Goal: Information Seeking & Learning: Learn about a topic

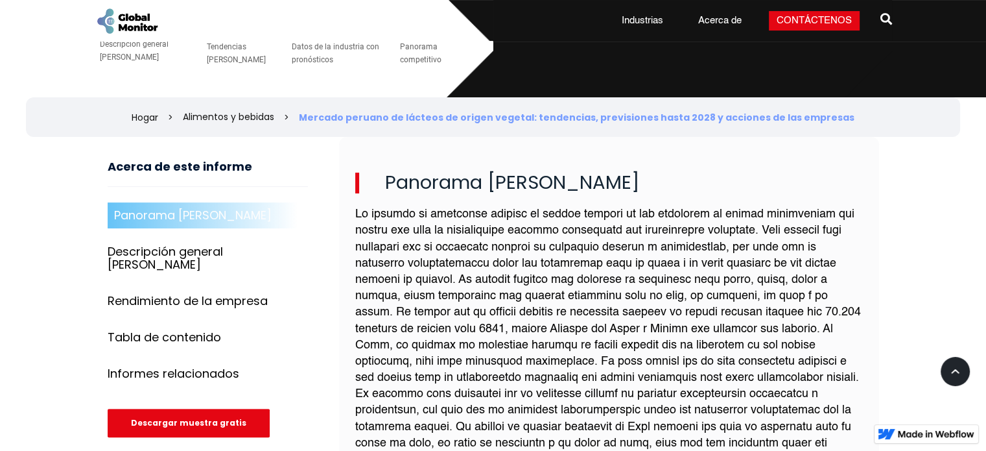
scroll to position [454, 0]
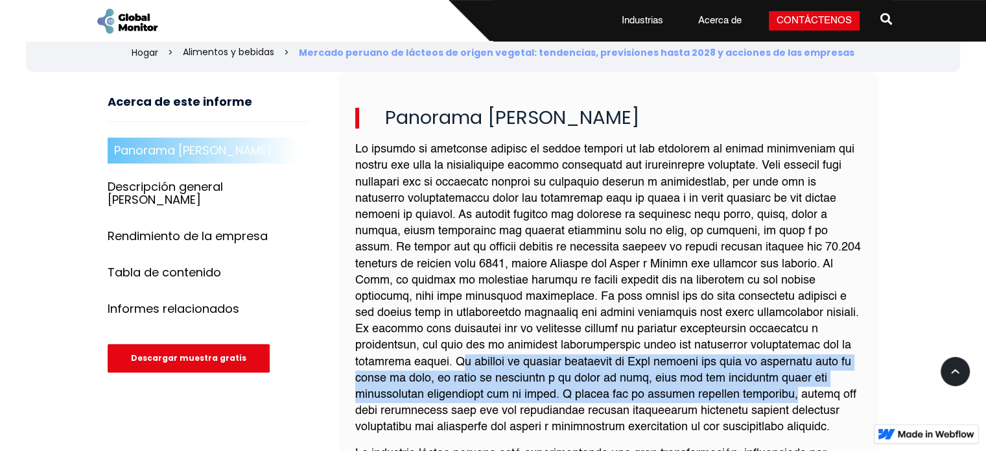
drag, startPoint x: 453, startPoint y: 359, endPoint x: 808, endPoint y: 396, distance: 356.5
click at [808, 396] on font at bounding box center [608, 287] width 506 height 289
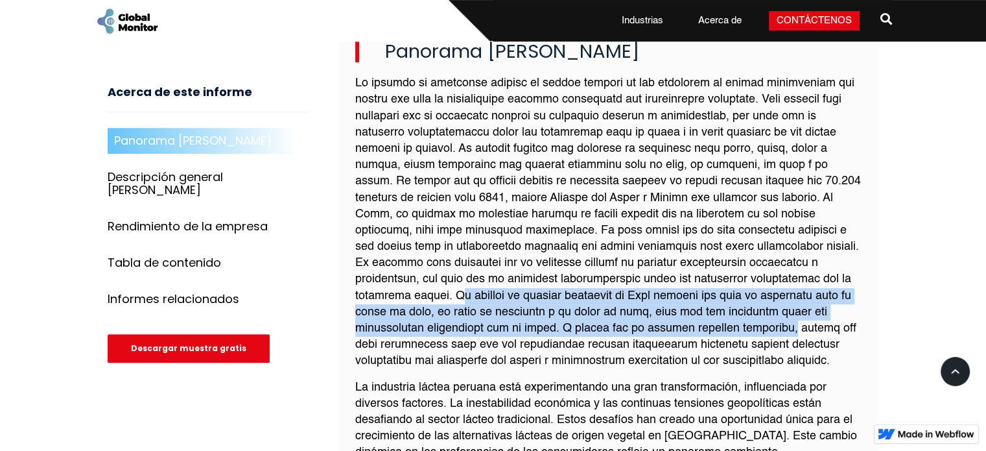
scroll to position [584, 0]
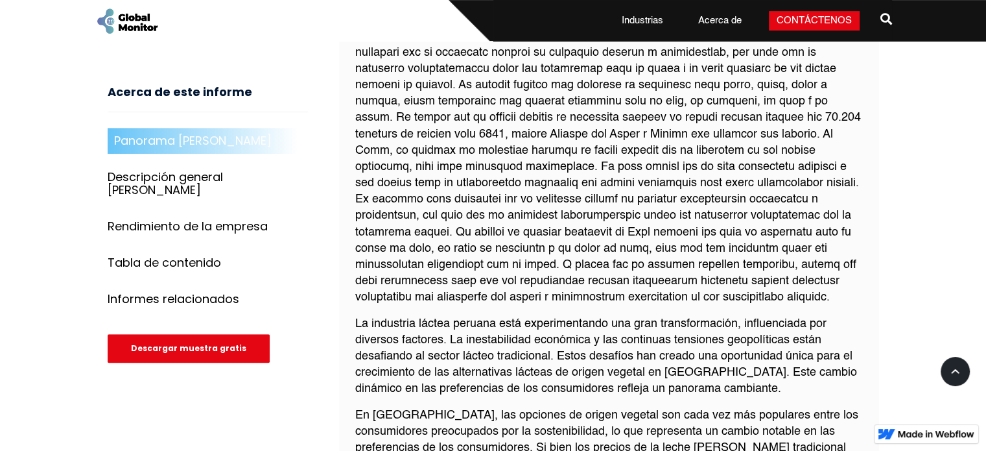
click at [819, 270] on font at bounding box center [608, 158] width 506 height 289
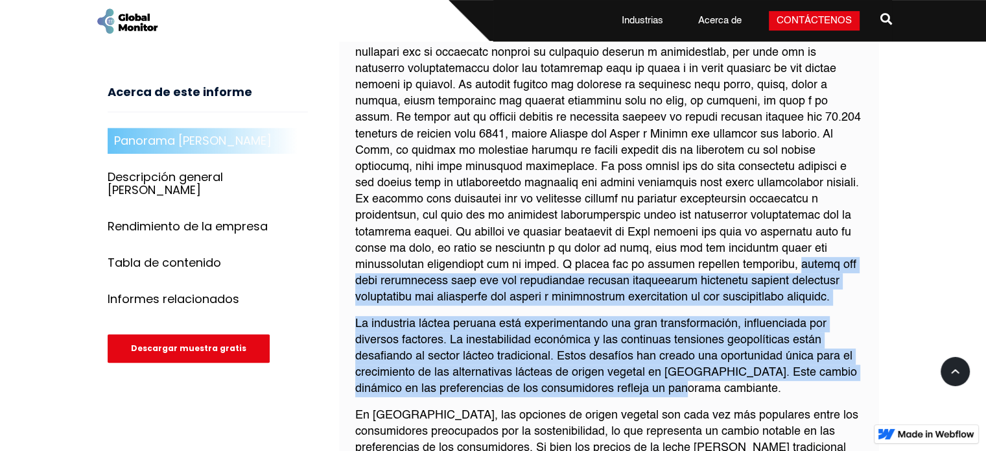
drag, startPoint x: 812, startPoint y: 265, endPoint x: 683, endPoint y: 391, distance: 180.7
click at [683, 391] on div "La industria láctea peruana está experimentando una gran transformación, influe…" at bounding box center [609, 296] width 508 height 568
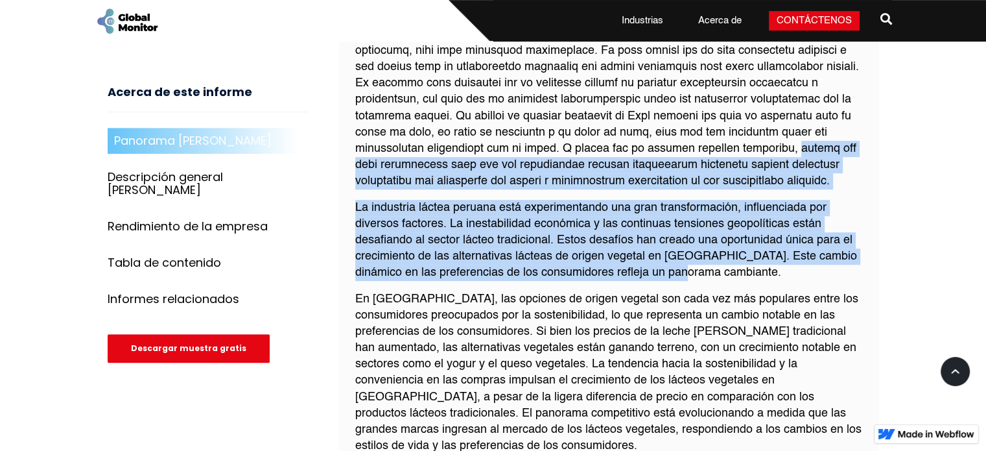
scroll to position [778, 0]
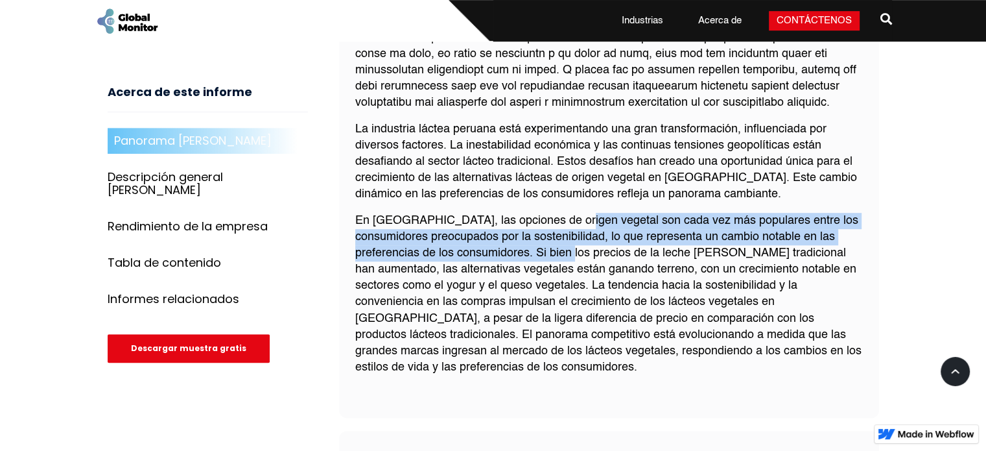
drag, startPoint x: 566, startPoint y: 219, endPoint x: 538, endPoint y: 246, distance: 39.0
click at [538, 246] on font "En [GEOGRAPHIC_DATA], las opciones de origen vegetal son cada vez más populares…" at bounding box center [608, 294] width 506 height 159
click at [727, 252] on font "En [GEOGRAPHIC_DATA], las opciones de origen vegetal son cada vez más populares…" at bounding box center [608, 294] width 506 height 159
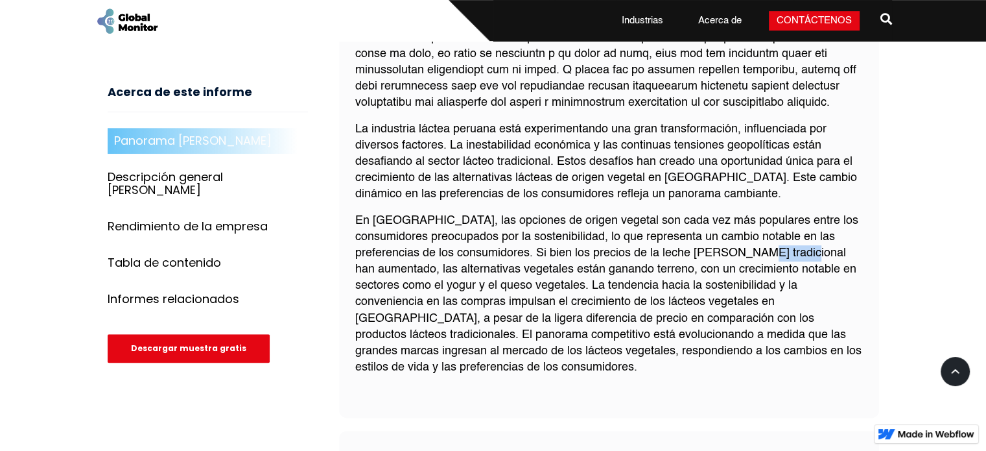
click at [727, 252] on font "En [GEOGRAPHIC_DATA], las opciones de origen vegetal son cada vez más populares…" at bounding box center [608, 294] width 506 height 159
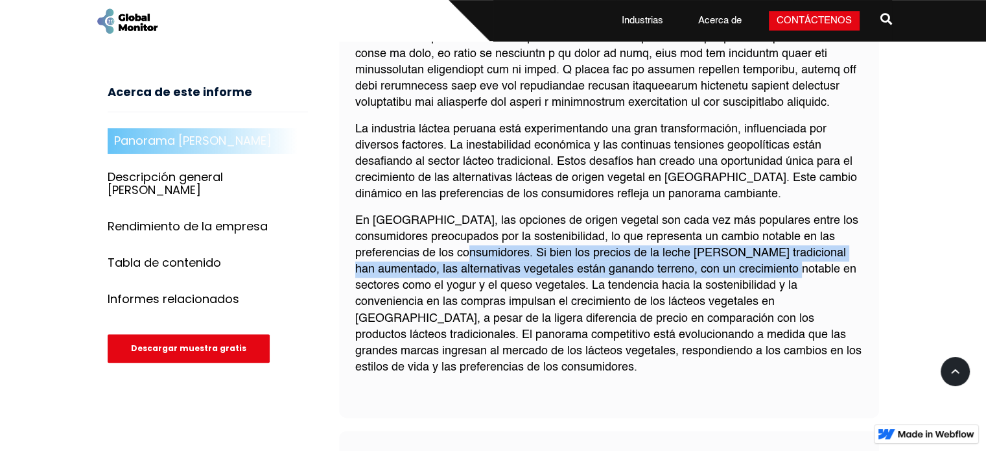
drag, startPoint x: 441, startPoint y: 251, endPoint x: 820, endPoint y: 256, distance: 378.7
click at [743, 269] on font "En [GEOGRAPHIC_DATA], las opciones de origen vegetal son cada vez más populares…" at bounding box center [608, 294] width 506 height 159
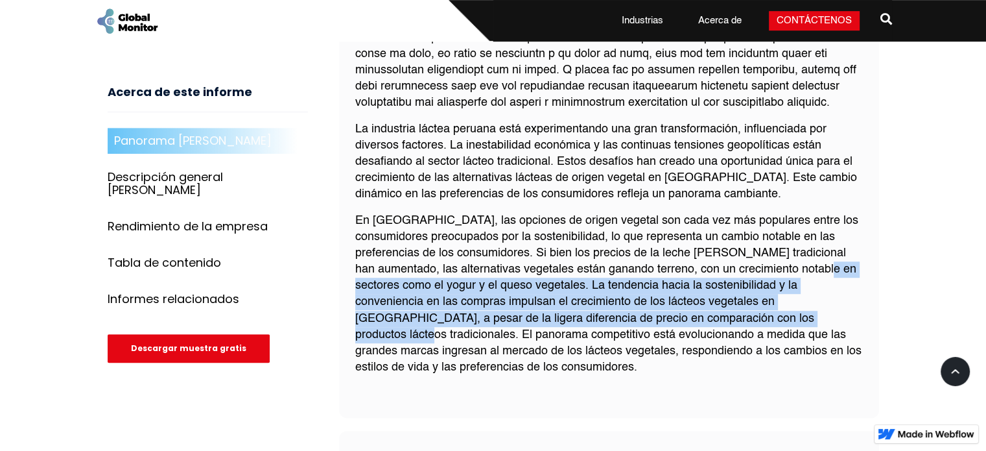
drag, startPoint x: 820, startPoint y: 256, endPoint x: 718, endPoint y: 316, distance: 118.0
click at [718, 316] on font "En [GEOGRAPHIC_DATA], las opciones de origen vegetal son cada vez más populares…" at bounding box center [608, 294] width 506 height 159
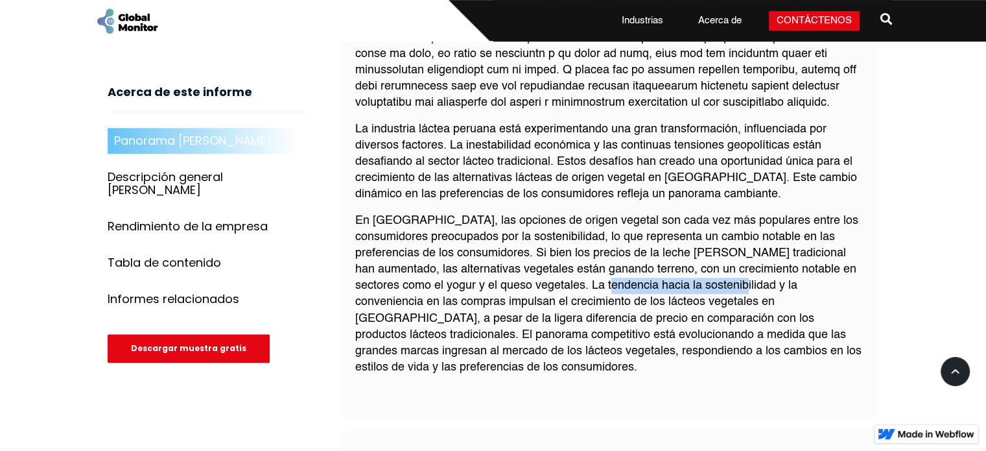
drag, startPoint x: 564, startPoint y: 284, endPoint x: 698, endPoint y: 290, distance: 133.7
click at [698, 290] on font "En [GEOGRAPHIC_DATA], las opciones de origen vegetal son cada vez más populares…" at bounding box center [608, 294] width 506 height 159
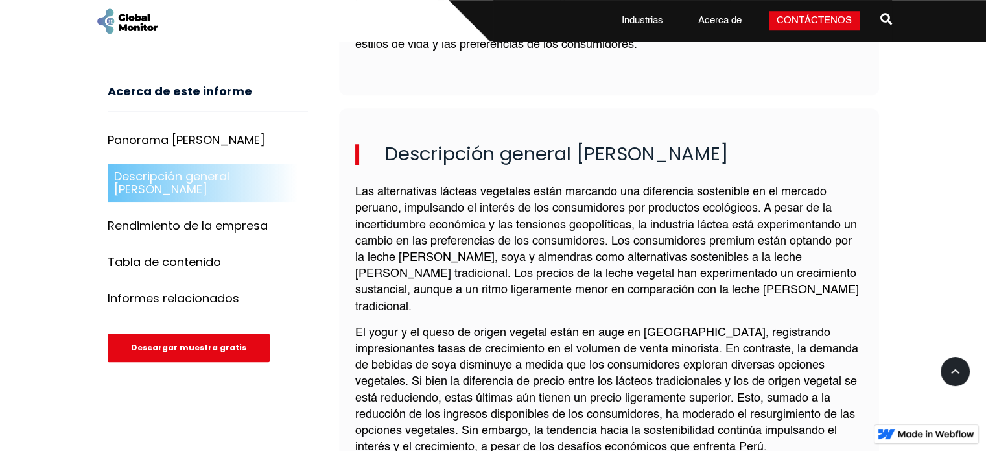
scroll to position [1102, 0]
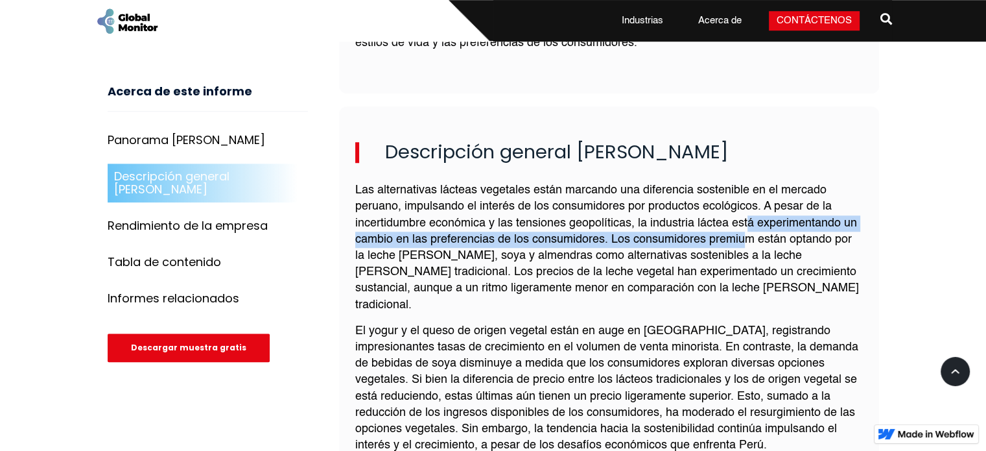
drag, startPoint x: 748, startPoint y: 220, endPoint x: 757, endPoint y: 185, distance: 36.8
click at [752, 195] on font "Las alternativas lácteas vegetales están marcando una diferencia sostenible en …" at bounding box center [607, 247] width 504 height 126
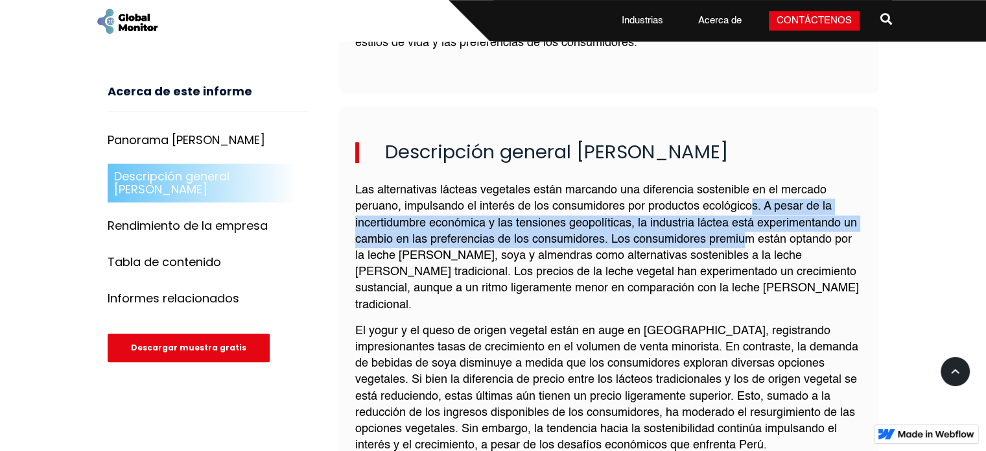
click at [705, 211] on font "Las alternativas lácteas vegetales están marcando una diferencia sostenible en …" at bounding box center [607, 247] width 504 height 126
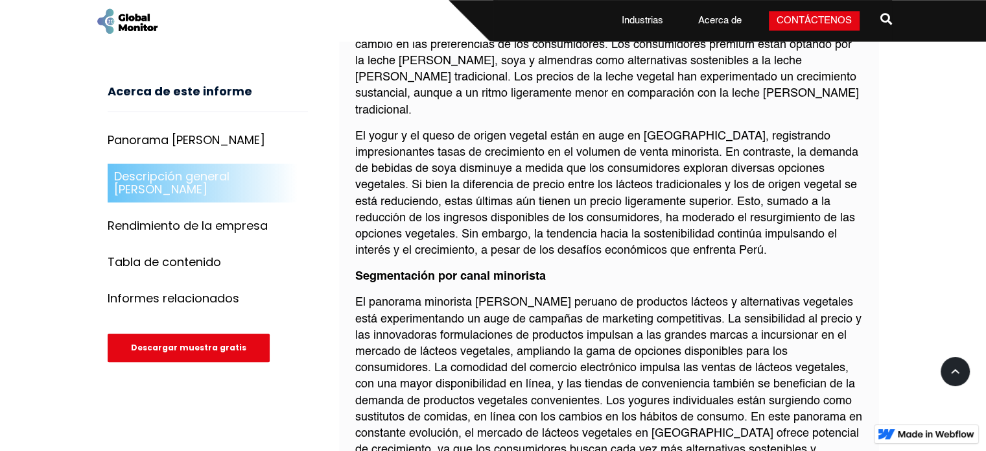
scroll to position [1362, 0]
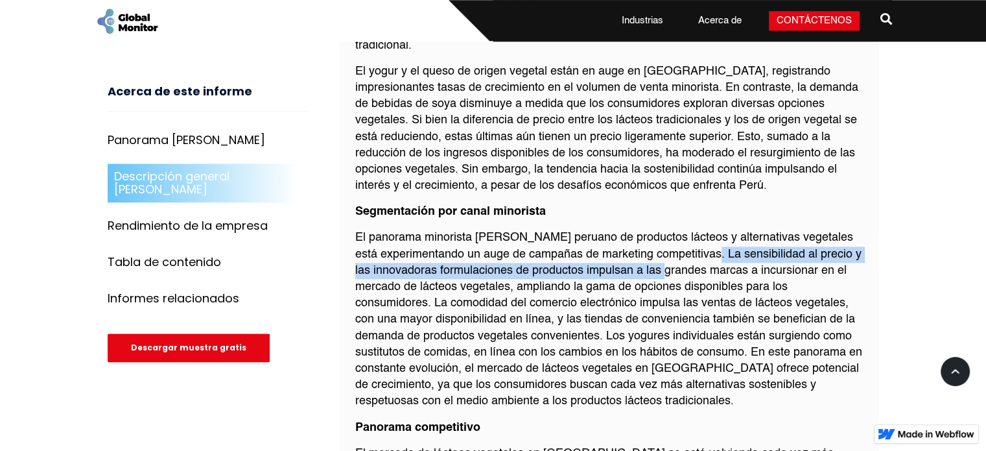
drag, startPoint x: 704, startPoint y: 219, endPoint x: 656, endPoint y: 246, distance: 55.5
click at [656, 246] on p "El panorama minorista [PERSON_NAME] peruano de productos lácteos y alternativas…" at bounding box center [609, 320] width 508 height 180
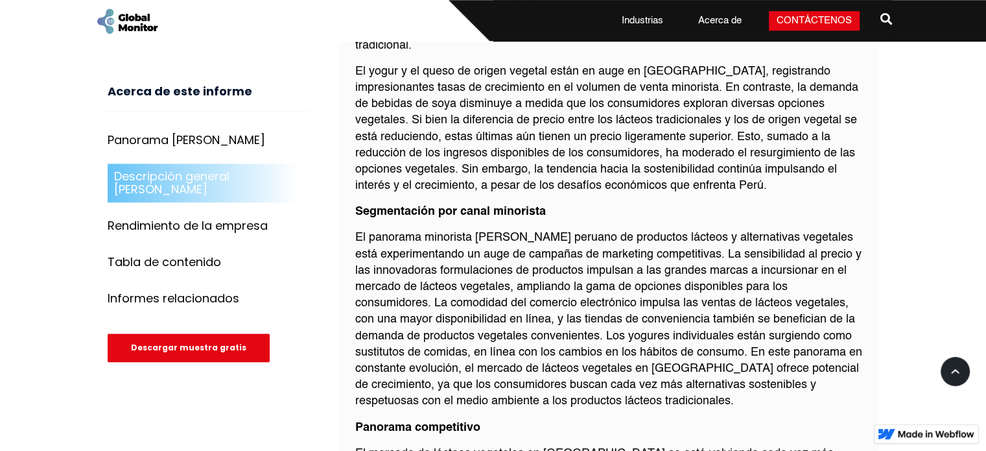
click at [490, 272] on font "El panorama minorista [PERSON_NAME] peruano de productos lácteos y alternativas…" at bounding box center [608, 318] width 507 height 175
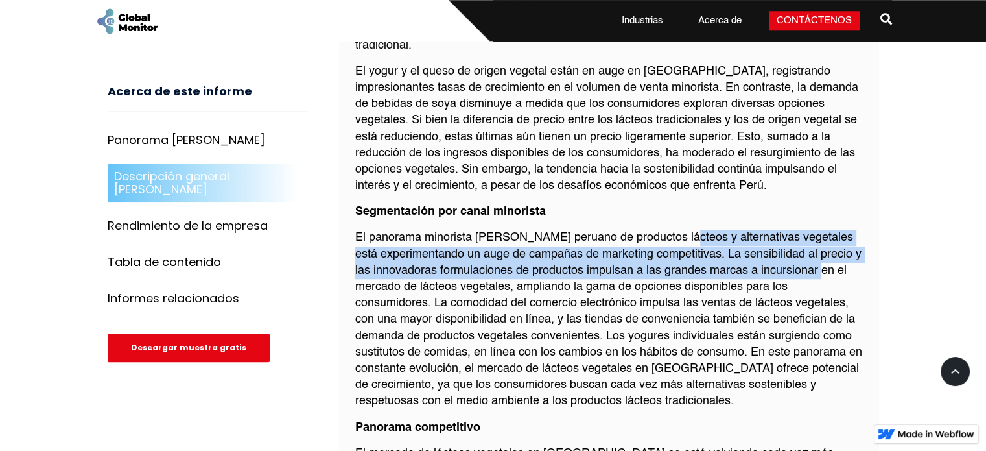
drag, startPoint x: 678, startPoint y: 199, endPoint x: 816, endPoint y: 231, distance: 142.4
click at [816, 231] on font "El panorama minorista [PERSON_NAME] peruano de productos lácteos y alternativas…" at bounding box center [608, 318] width 507 height 175
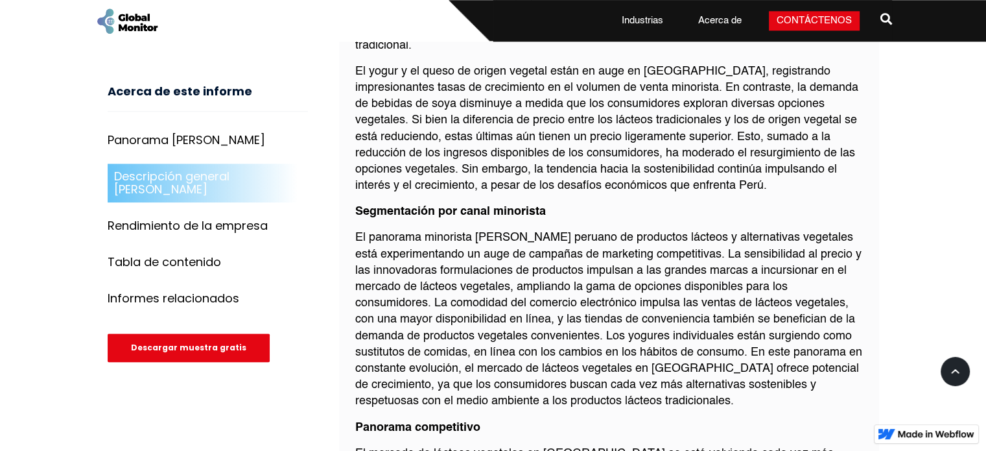
click at [819, 263] on p "El panorama minorista [PERSON_NAME] peruano de productos lácteos y alternativas…" at bounding box center [609, 320] width 508 height 180
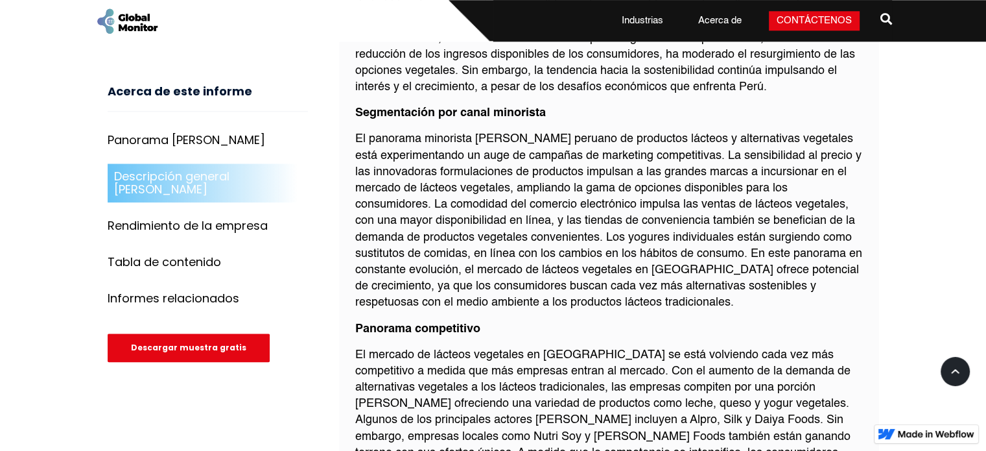
scroll to position [1491, 0]
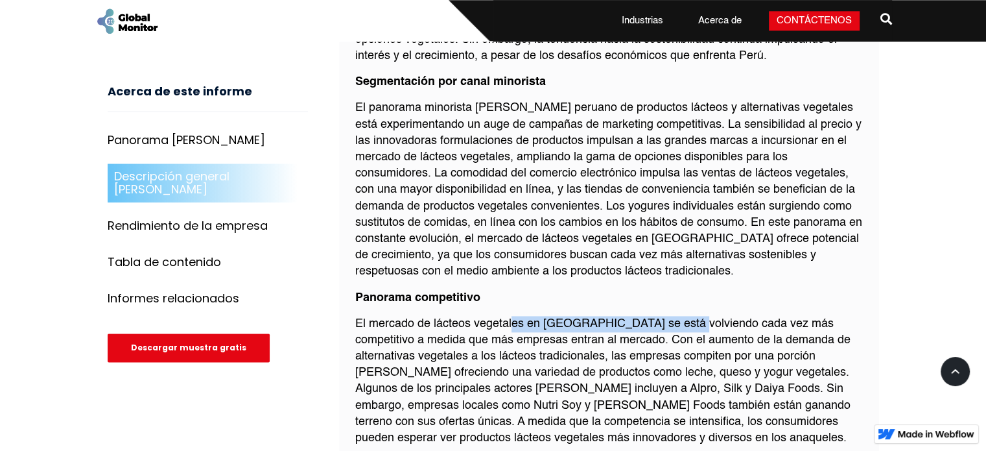
drag, startPoint x: 512, startPoint y: 294, endPoint x: 684, endPoint y: 298, distance: 171.9
click at [684, 318] on font "El mercado de lácteos vegetales en [GEOGRAPHIC_DATA] se está volviendo cada vez…" at bounding box center [602, 381] width 495 height 126
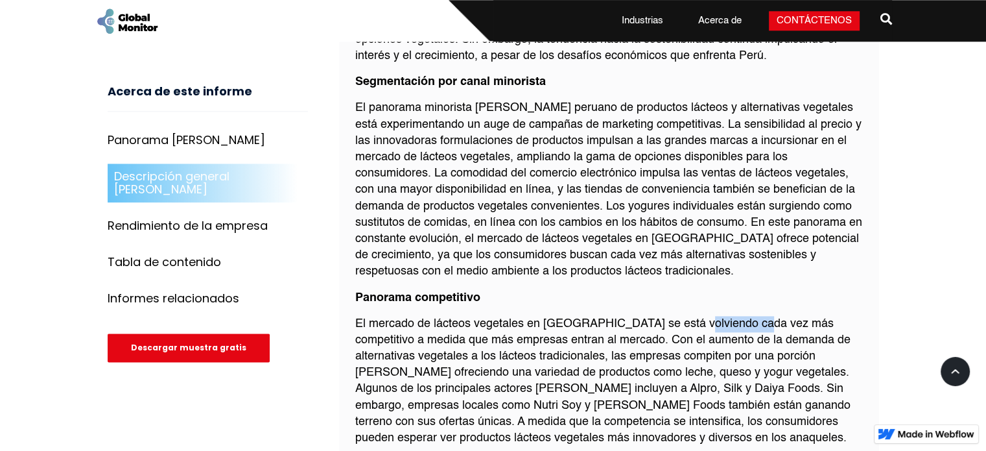
click at [763, 318] on font "El mercado de lácteos vegetales en [GEOGRAPHIC_DATA] se está volviendo cada vez…" at bounding box center [602, 381] width 495 height 126
click at [550, 318] on font "El mercado de lácteos vegetales en [GEOGRAPHIC_DATA] se está volviendo cada vez…" at bounding box center [602, 381] width 495 height 126
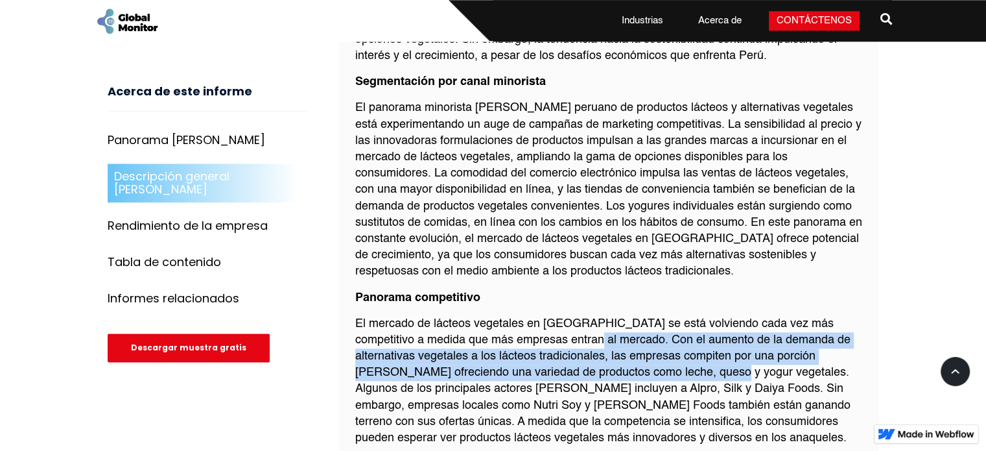
drag, startPoint x: 561, startPoint y: 302, endPoint x: 650, endPoint y: 344, distance: 98.9
click at [650, 344] on font "El mercado de lácteos vegetales en [GEOGRAPHIC_DATA] se está volviendo cada vez…" at bounding box center [602, 381] width 495 height 126
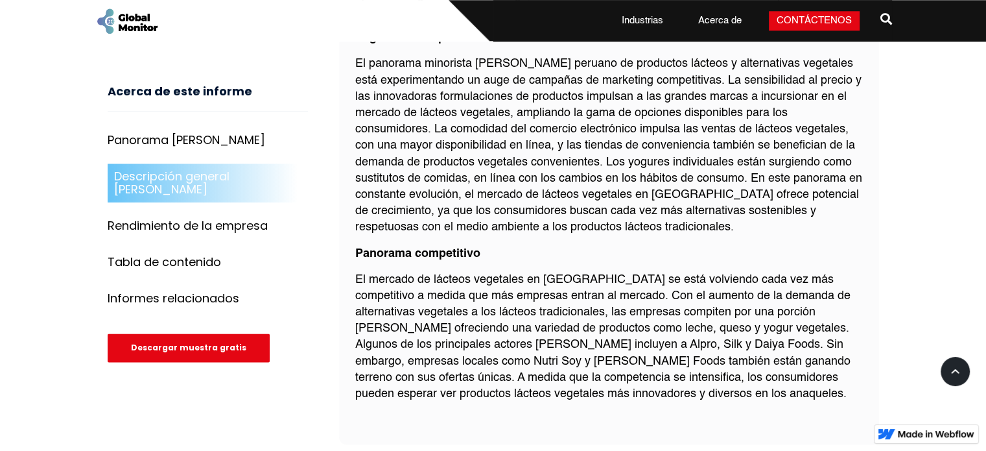
scroll to position [1556, 0]
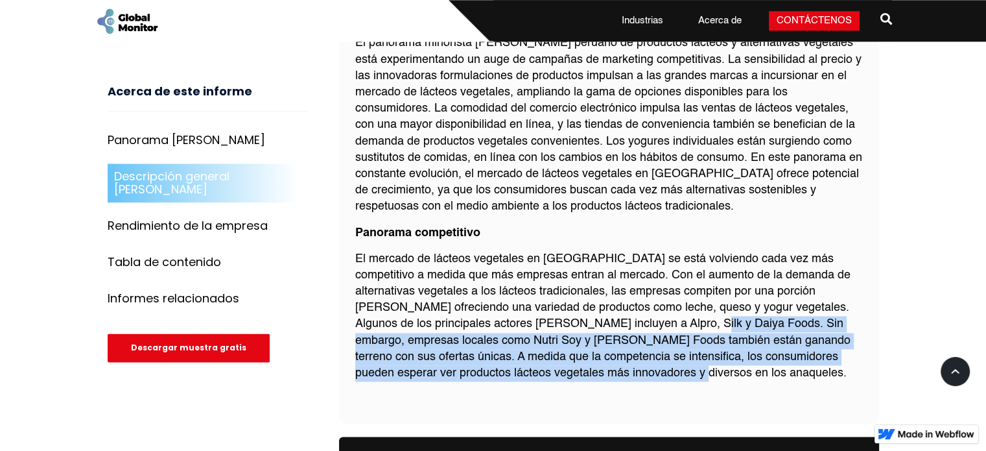
drag, startPoint x: 619, startPoint y: 290, endPoint x: 764, endPoint y: 347, distance: 156.1
click at [764, 347] on p "El mercado de lácteos vegetales en [GEOGRAPHIC_DATA] se está volviendo cada vez…" at bounding box center [609, 316] width 508 height 131
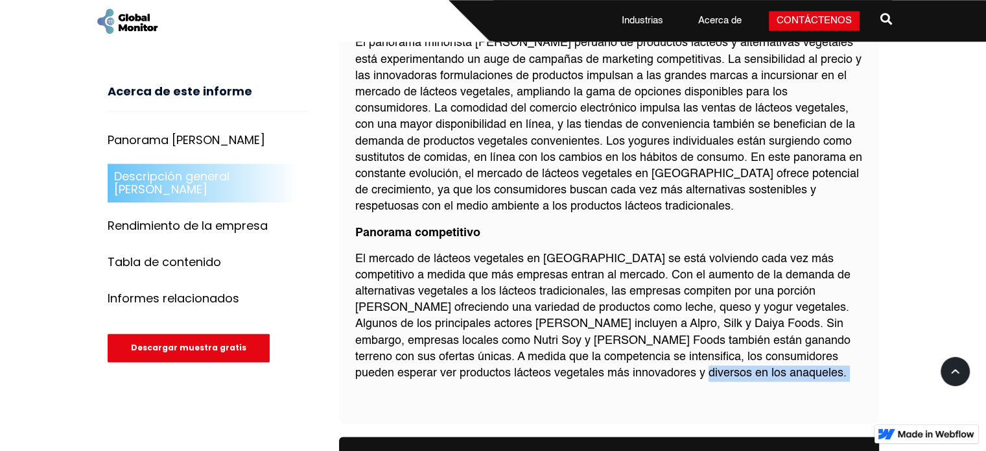
click at [764, 347] on p "El mercado de lácteos vegetales en [GEOGRAPHIC_DATA] se está volviendo cada vez…" at bounding box center [609, 316] width 508 height 131
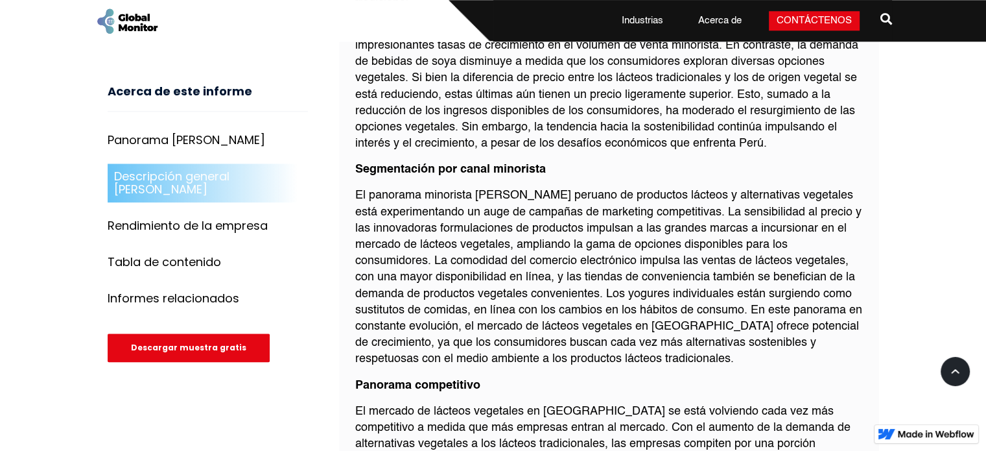
scroll to position [1232, 0]
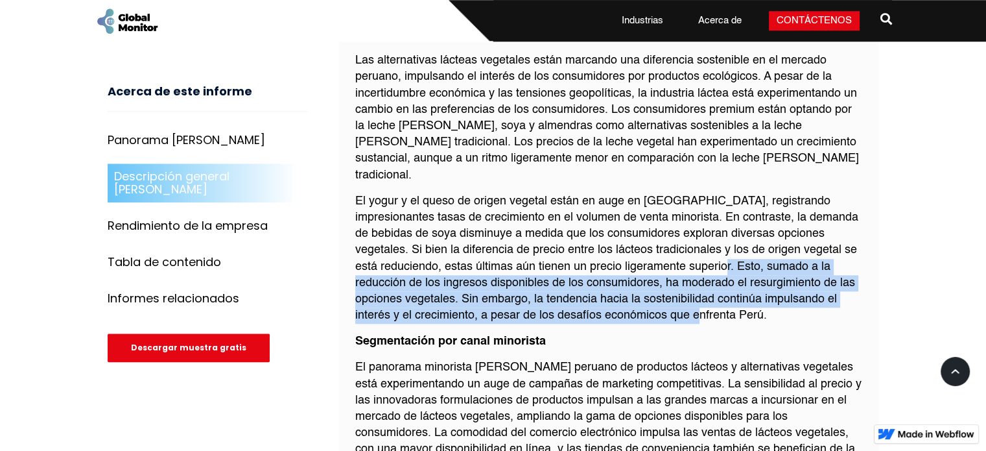
drag, startPoint x: 707, startPoint y: 232, endPoint x: 770, endPoint y: 284, distance: 81.0
click at [770, 284] on p "El yogur y el queso de origen vegetal están en auge en [GEOGRAPHIC_DATA], regis…" at bounding box center [609, 258] width 508 height 131
click at [729, 260] on font "El yogur y el queso de origen vegetal están en auge en [GEOGRAPHIC_DATA], regis…" at bounding box center [606, 258] width 503 height 126
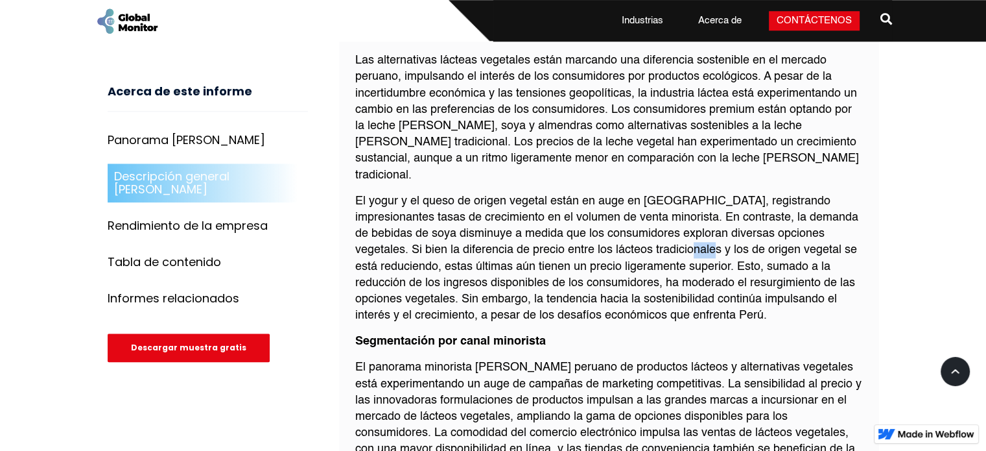
drag, startPoint x: 651, startPoint y: 225, endPoint x: 685, endPoint y: 229, distance: 33.9
click at [683, 228] on p "El yogur y el queso de origen vegetal están en auge en [GEOGRAPHIC_DATA], regis…" at bounding box center [609, 258] width 508 height 131
